Goal: Task Accomplishment & Management: Use online tool/utility

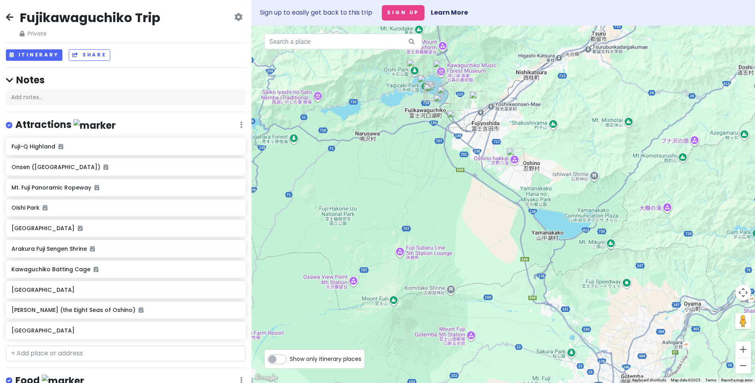
drag, startPoint x: 488, startPoint y: 107, endPoint x: 491, endPoint y: 136, distance: 29.4
click at [491, 136] on div at bounding box center [502, 204] width 503 height 357
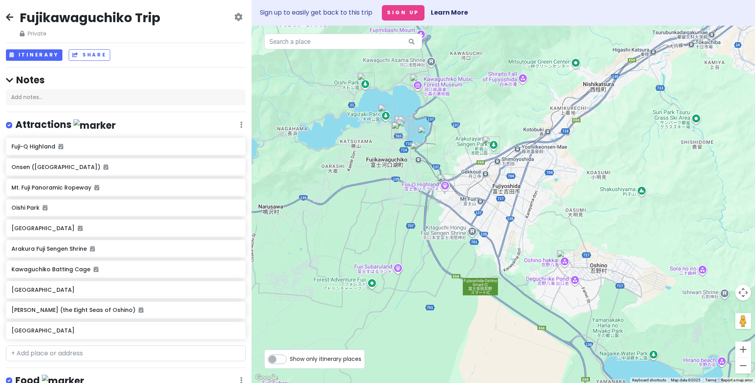
drag, startPoint x: 454, startPoint y: 122, endPoint x: 455, endPoint y: 130, distance: 8.0
click at [455, 129] on div at bounding box center [502, 204] width 503 height 357
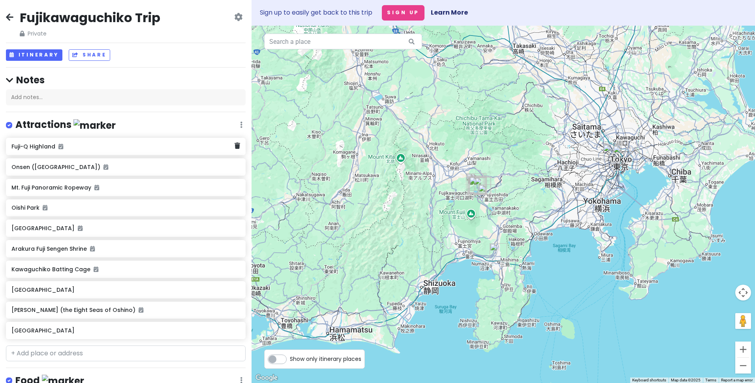
click at [84, 152] on div "Fuji-Q Highland" at bounding box center [126, 146] width 240 height 17
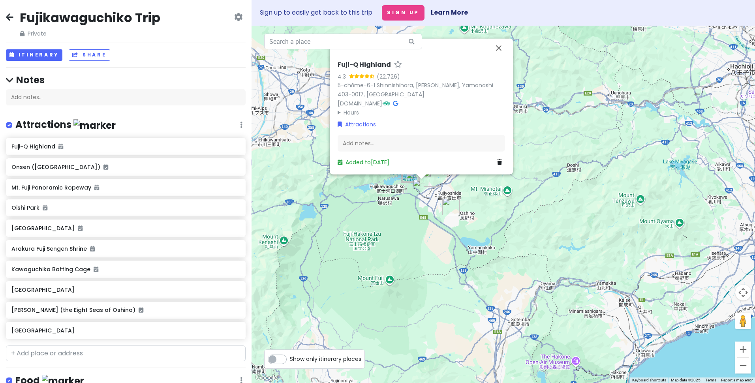
drag, startPoint x: 445, startPoint y: 193, endPoint x: 474, endPoint y: 191, distance: 29.3
click at [480, 199] on div "Fuji-Q Highland 4.3 (22,726) 5-chōme-6-1 Shinnishihara, [PERSON_NAME], Yamanash…" at bounding box center [502, 204] width 503 height 357
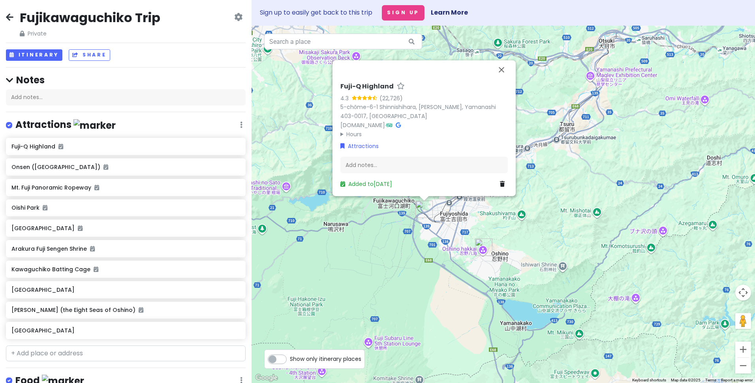
click at [499, 205] on div "Fuji-Q Highland 4.3 (22,726) 5-chōme-6-1 Shinnishihara, [PERSON_NAME], Yamanash…" at bounding box center [502, 204] width 503 height 357
click at [486, 222] on div "Fuji-Q Highland 4.3 (22,726) 5-chōme-6-1 Shinnishihara, [PERSON_NAME], Yamanash…" at bounding box center [502, 204] width 503 height 357
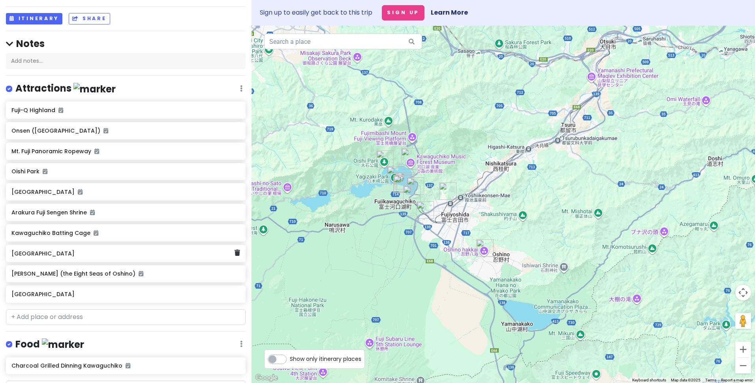
scroll to position [39, 0]
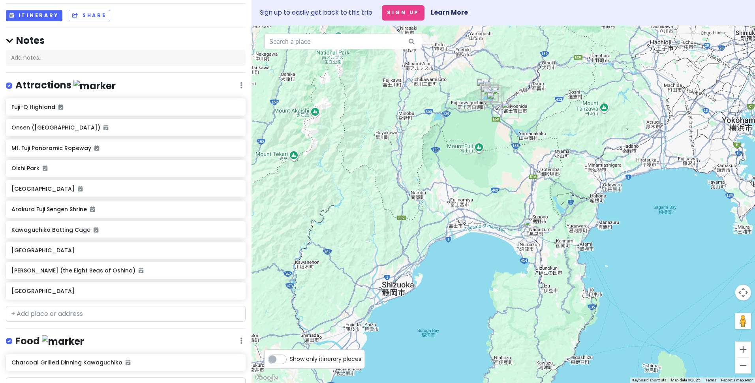
drag, startPoint x: 452, startPoint y: 283, endPoint x: 465, endPoint y: 142, distance: 141.9
click at [464, 142] on div at bounding box center [502, 204] width 503 height 357
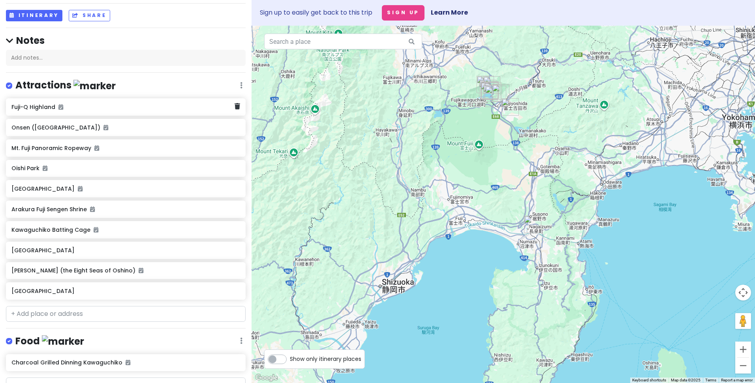
click at [38, 109] on h6 "Fuji-Q Highland" at bounding box center [122, 106] width 223 height 7
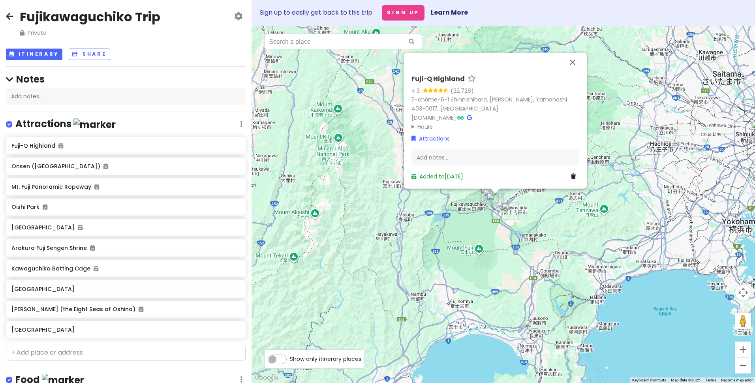
scroll to position [0, 0]
click at [39, 53] on button "Itinerary" at bounding box center [34, 54] width 56 height 11
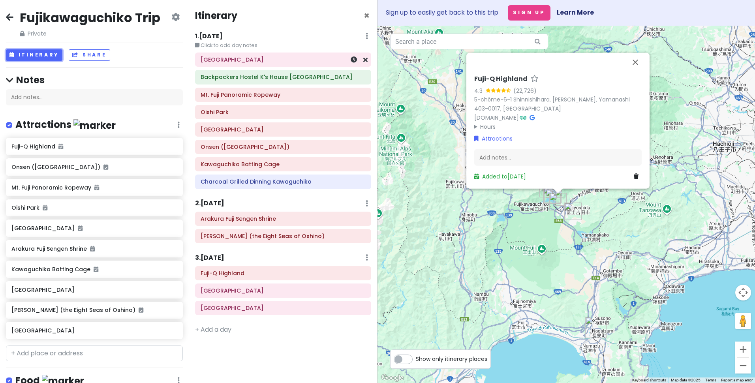
click at [260, 61] on h6 "[GEOGRAPHIC_DATA]" at bounding box center [283, 59] width 165 height 7
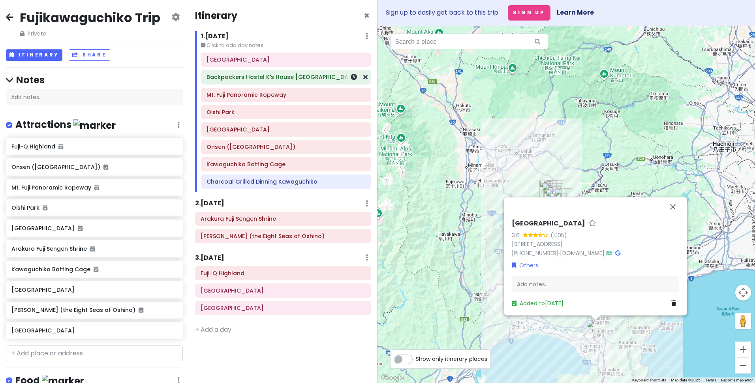
click at [264, 81] on div "Backpackers Hostel K's House [GEOGRAPHIC_DATA]" at bounding box center [285, 77] width 159 height 11
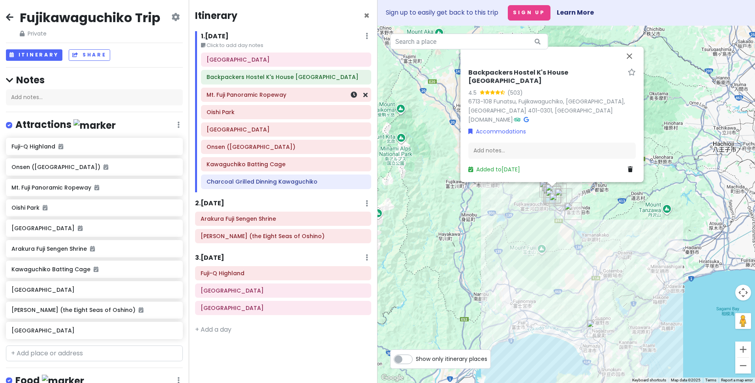
click at [268, 93] on h6 "Mt. Fuji Panoramic Ropeway" at bounding box center [285, 94] width 159 height 7
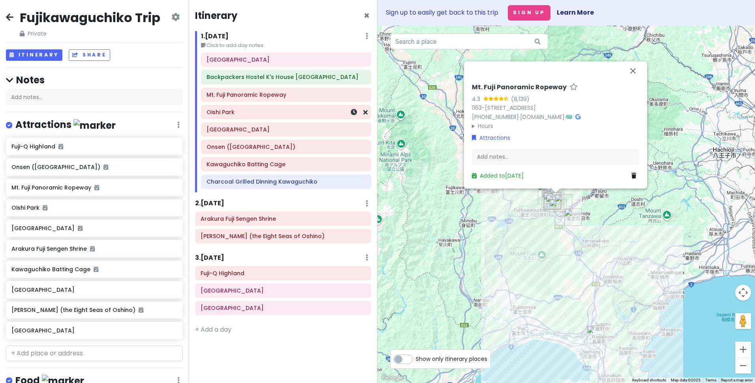
click at [266, 110] on h6 "Oishi Park" at bounding box center [285, 112] width 159 height 7
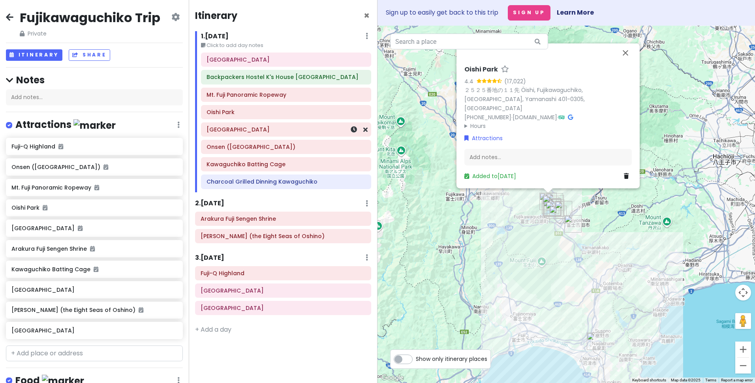
click at [246, 135] on div "[GEOGRAPHIC_DATA]" at bounding box center [285, 129] width 169 height 13
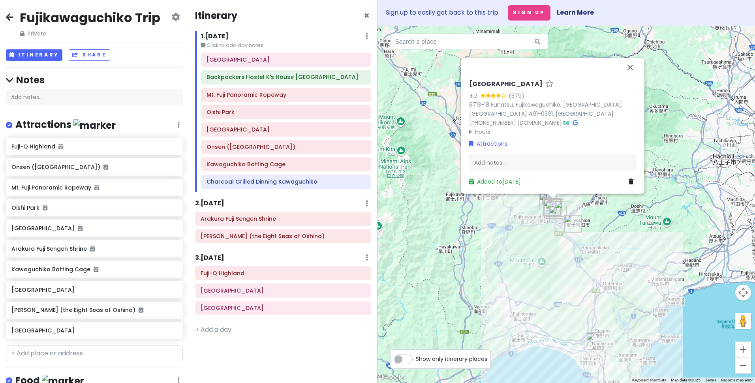
click at [636, 228] on div "Oike Park 4.2 (579) 6713-18 Funatsu, Fujikawaguchiko, [GEOGRAPHIC_DATA], Yamana…" at bounding box center [565, 204] width 377 height 357
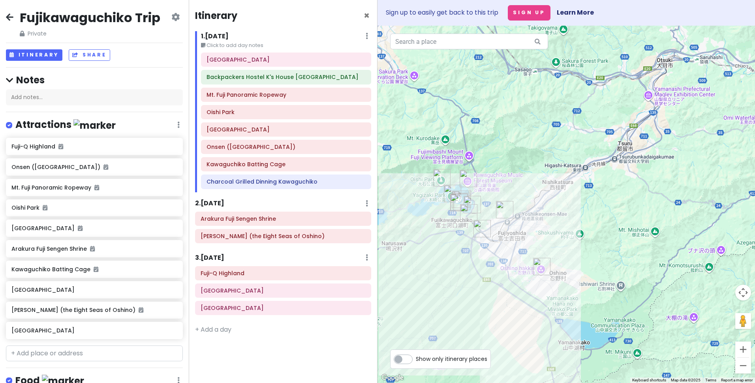
drag, startPoint x: 526, startPoint y: 136, endPoint x: 535, endPoint y: 114, distance: 23.5
click at [535, 116] on div at bounding box center [565, 204] width 377 height 357
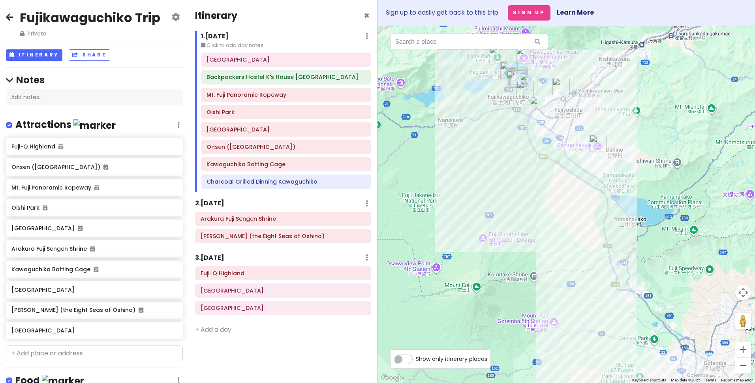
drag, startPoint x: 571, startPoint y: 179, endPoint x: 533, endPoint y: 100, distance: 87.2
click at [533, 100] on div at bounding box center [565, 204] width 377 height 357
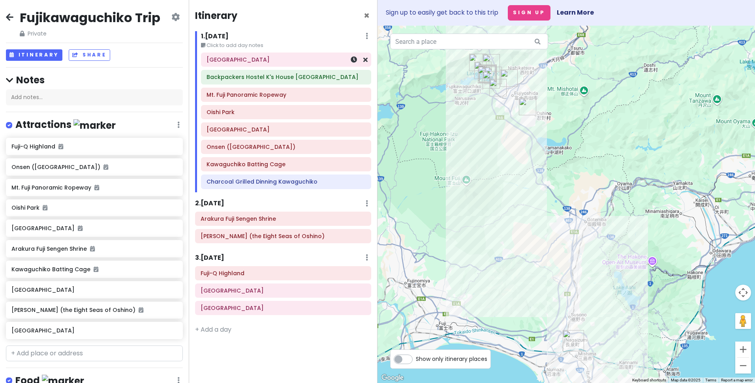
click at [242, 62] on h6 "[GEOGRAPHIC_DATA]" at bounding box center [285, 59] width 159 height 7
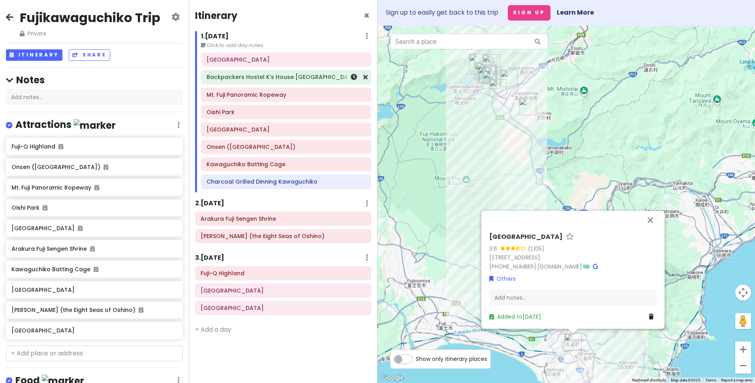
click at [294, 80] on h6 "Backpackers Hostel K's House [GEOGRAPHIC_DATA]" at bounding box center [285, 76] width 159 height 7
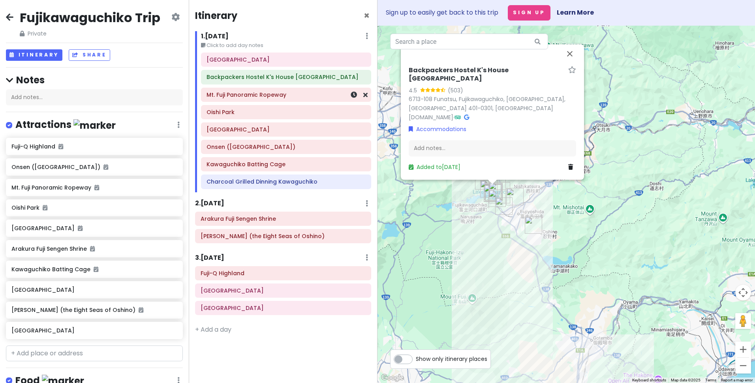
click at [291, 93] on h6 "Mt. Fuji Panoramic Ropeway" at bounding box center [285, 94] width 159 height 7
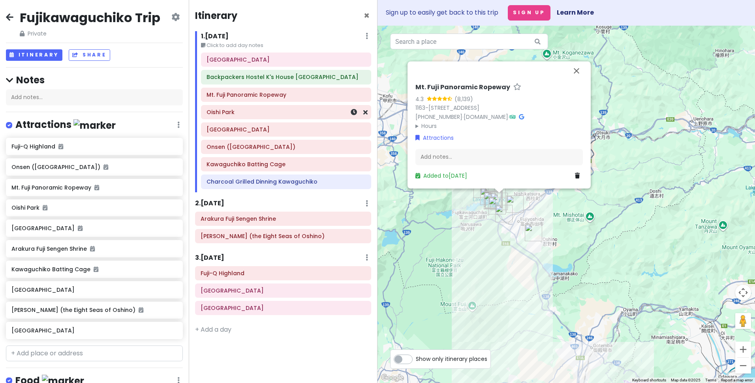
click at [271, 109] on h6 "Oishi Park" at bounding box center [285, 112] width 159 height 7
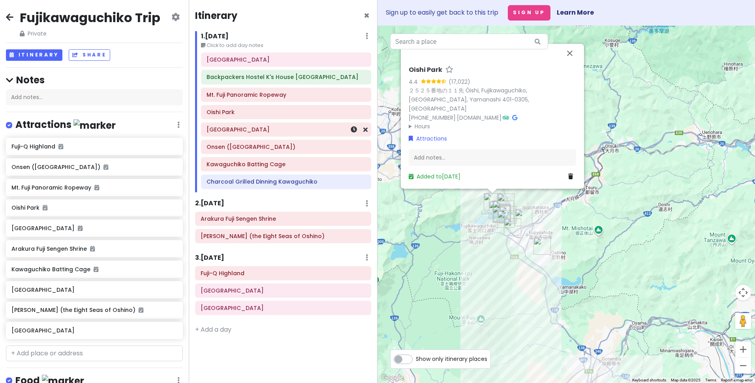
click at [254, 135] on div "[GEOGRAPHIC_DATA]" at bounding box center [285, 129] width 159 height 11
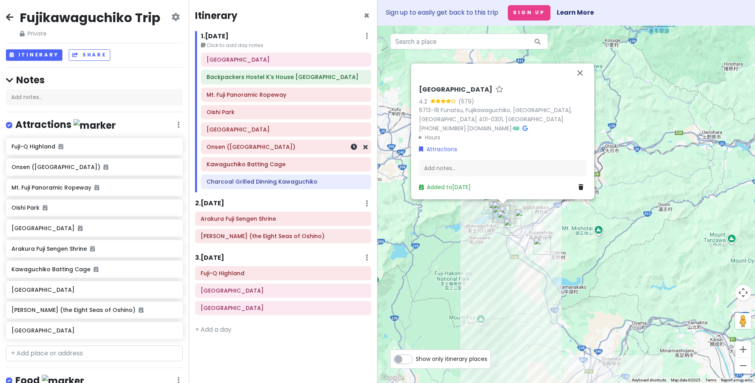
click at [270, 149] on h6 "Onsen ([GEOGRAPHIC_DATA])" at bounding box center [285, 146] width 159 height 7
click at [273, 164] on h6 "Kawaguchiko Batting Cage" at bounding box center [285, 164] width 159 height 7
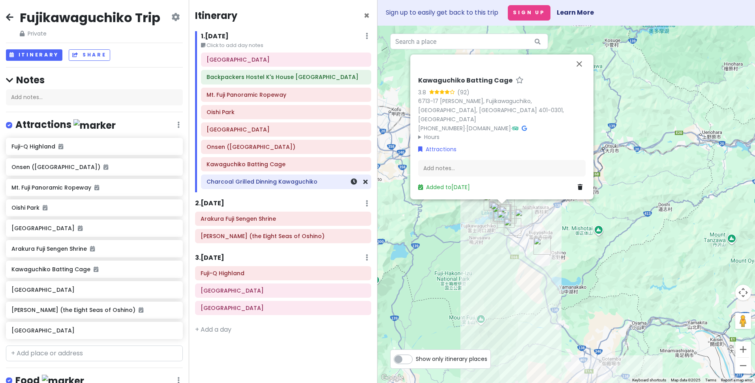
click at [278, 180] on h6 "Charcoal Grilled Dinning Kawaguchiko" at bounding box center [285, 181] width 159 height 7
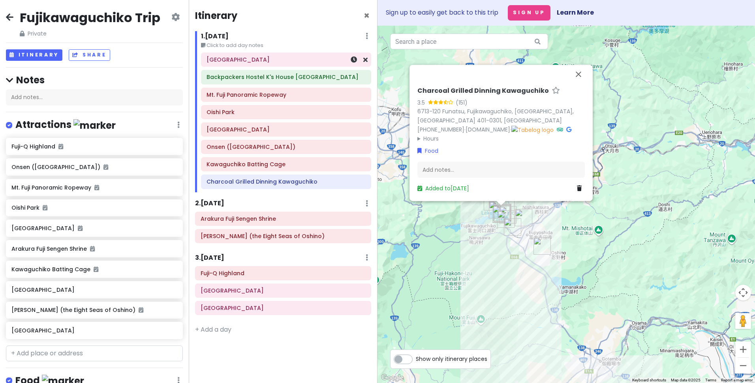
click at [258, 61] on h6 "[GEOGRAPHIC_DATA]" at bounding box center [285, 59] width 159 height 7
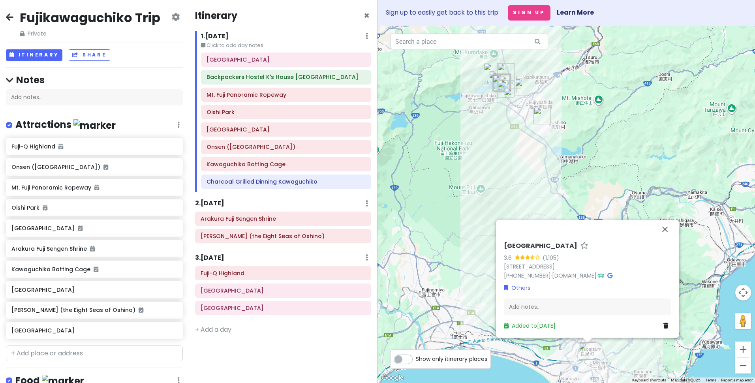
click at [530, 246] on h6 "[GEOGRAPHIC_DATA]" at bounding box center [540, 246] width 73 height 8
drag, startPoint x: 553, startPoint y: 247, endPoint x: 488, endPoint y: 244, distance: 64.8
click at [488, 244] on div "[GEOGRAPHIC_DATA] 3.6 (1,105) 16-1 Ichibanchō, [GEOGRAPHIC_DATA], [GEOGRAPHIC_D…" at bounding box center [565, 204] width 377 height 357
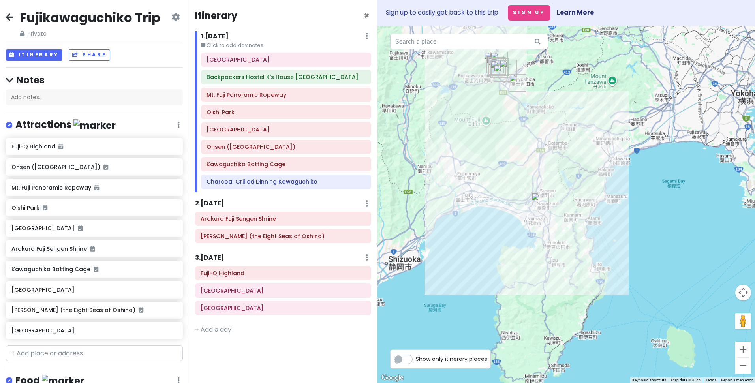
drag, startPoint x: 559, startPoint y: 211, endPoint x: 557, endPoint y: 197, distance: 14.0
click at [557, 200] on div at bounding box center [565, 204] width 377 height 357
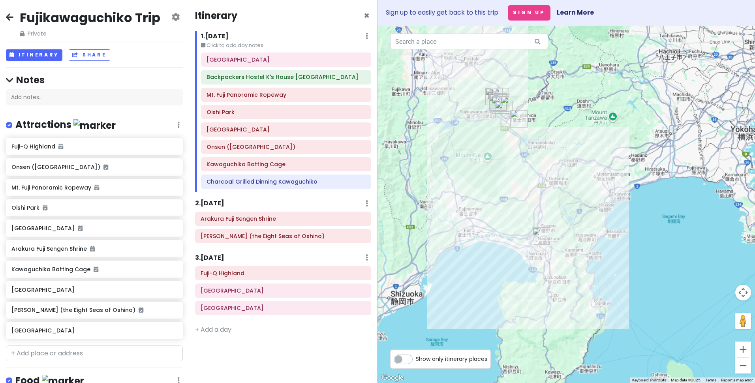
drag, startPoint x: 657, startPoint y: 149, endPoint x: 531, endPoint y: 216, distance: 142.7
click at [531, 216] on div at bounding box center [565, 204] width 377 height 357
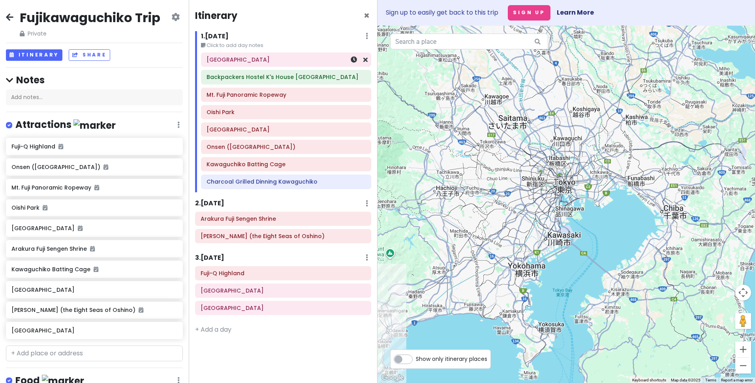
click at [235, 62] on h6 "[GEOGRAPHIC_DATA]" at bounding box center [285, 59] width 159 height 7
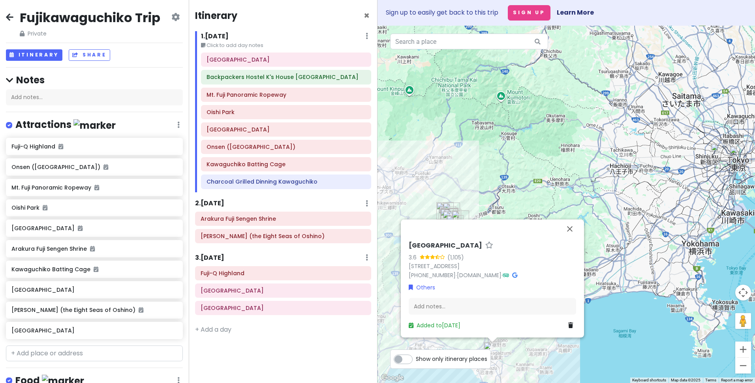
click at [445, 246] on h6 "[GEOGRAPHIC_DATA]" at bounding box center [445, 245] width 73 height 8
drag, startPoint x: 466, startPoint y: 246, endPoint x: 388, endPoint y: 240, distance: 78.1
click at [388, 240] on div "[GEOGRAPHIC_DATA] 3.6 (1,105) 16-1 Ichibanchō, [GEOGRAPHIC_DATA], [GEOGRAPHIC_D…" at bounding box center [565, 204] width 377 height 357
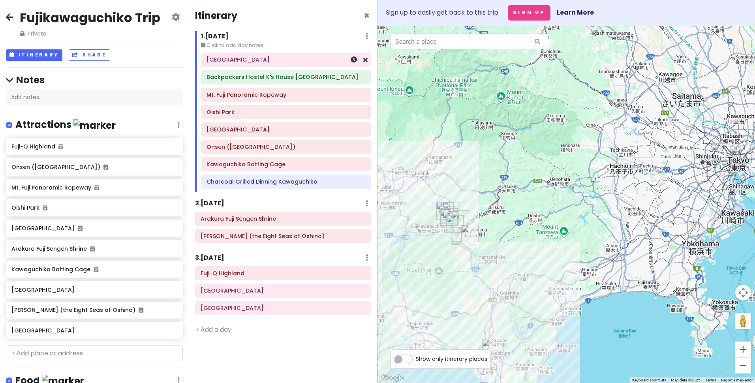
click at [260, 58] on h6 "[GEOGRAPHIC_DATA]" at bounding box center [285, 59] width 159 height 7
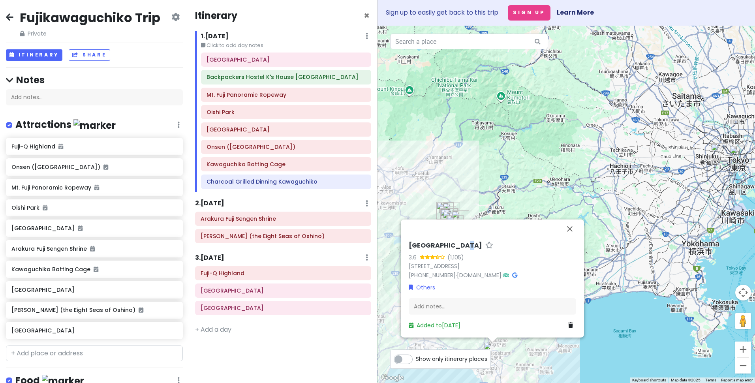
click at [463, 244] on h6 "[GEOGRAPHIC_DATA]" at bounding box center [445, 245] width 73 height 8
click at [282, 101] on div "Mt. Fuji Panoramic Ropeway" at bounding box center [285, 94] width 169 height 13
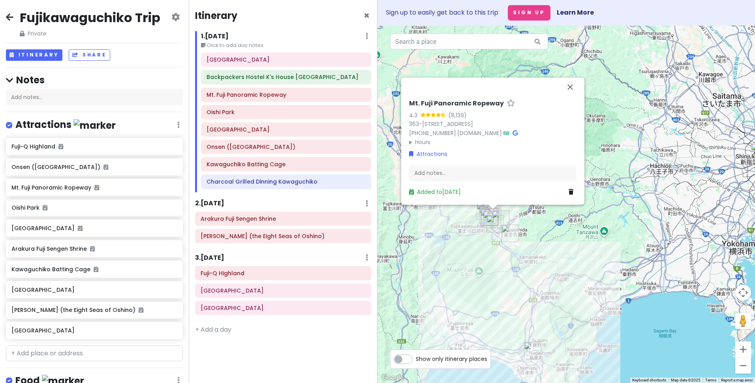
click at [452, 99] on h6 "Mt. Fuji Panoramic Ropeway" at bounding box center [456, 103] width 95 height 8
click at [234, 115] on h6 "Oishi Park" at bounding box center [285, 112] width 159 height 7
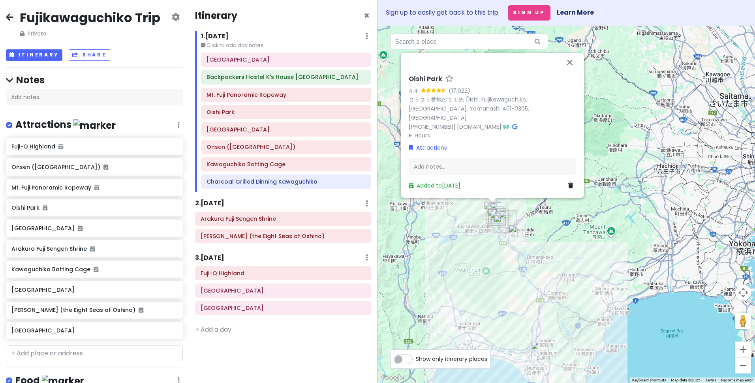
click at [431, 83] on h6 "Oishi Park" at bounding box center [426, 79] width 34 height 8
click at [227, 130] on h6 "[GEOGRAPHIC_DATA]" at bounding box center [285, 129] width 159 height 7
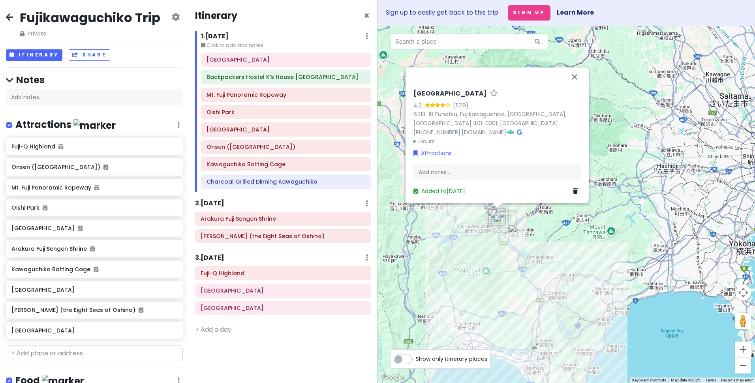
click at [427, 90] on h6 "[GEOGRAPHIC_DATA]" at bounding box center [449, 93] width 73 height 8
click at [236, 222] on h6 "Arakura Fuji Sengen Shrine" at bounding box center [283, 218] width 165 height 7
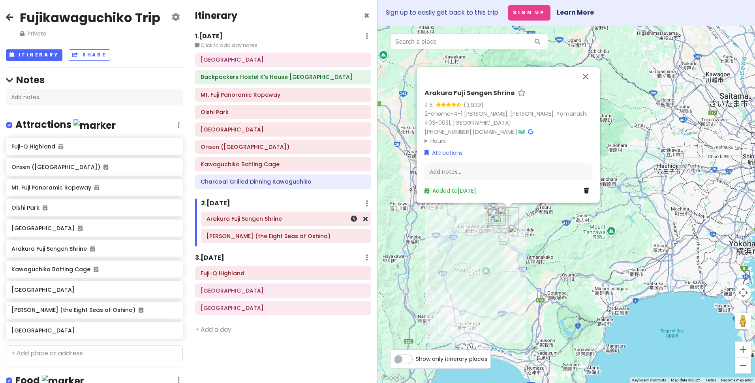
click at [269, 225] on div "Arakura Fuji Sengen Shrine" at bounding box center [285, 218] width 169 height 13
click at [236, 223] on div "Arakura Fuji Sengen Shrine" at bounding box center [285, 218] width 159 height 11
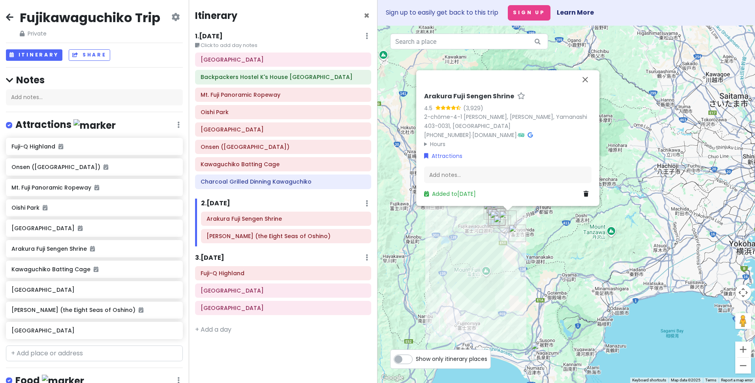
click at [474, 96] on h6 "Arakura Fuji Sengen Shrine" at bounding box center [469, 96] width 90 height 8
click at [229, 239] on h6 "[PERSON_NAME] (the Eight Seas of Oshino)" at bounding box center [285, 236] width 159 height 7
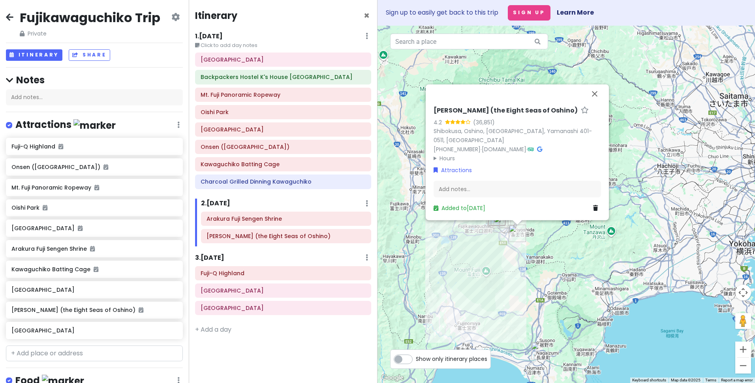
click at [504, 108] on h6 "[PERSON_NAME] (the Eight Seas of Oshino)" at bounding box center [505, 110] width 144 height 8
